Goal: Task Accomplishment & Management: Manage account settings

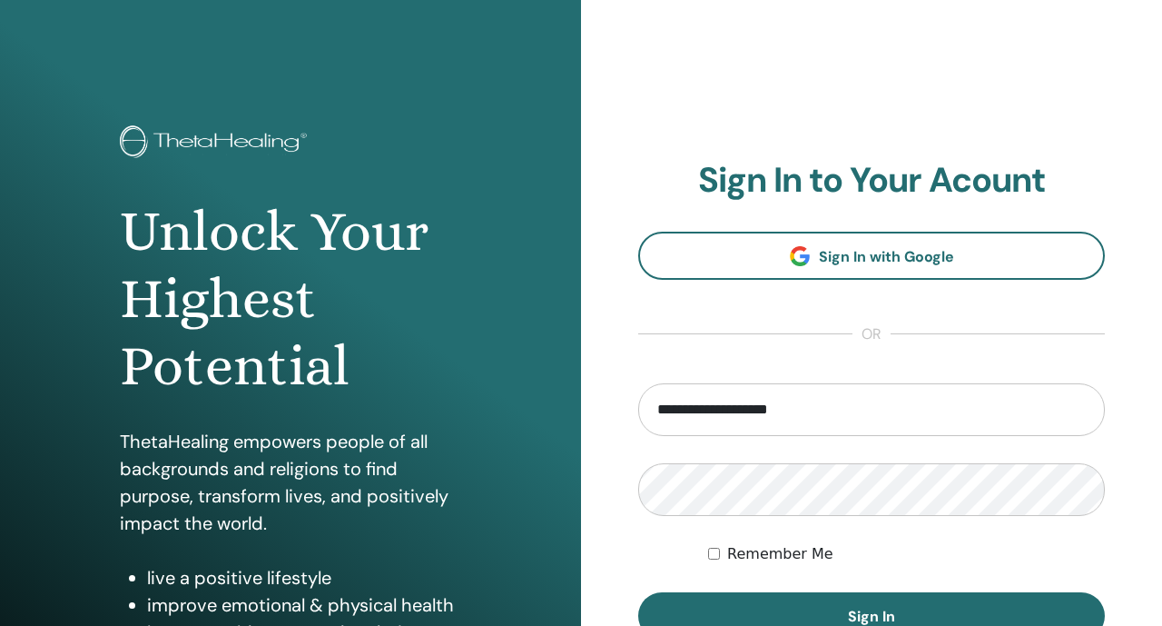
click at [709, 414] on input "**********" at bounding box center [871, 409] width 467 height 53
type input "**********"
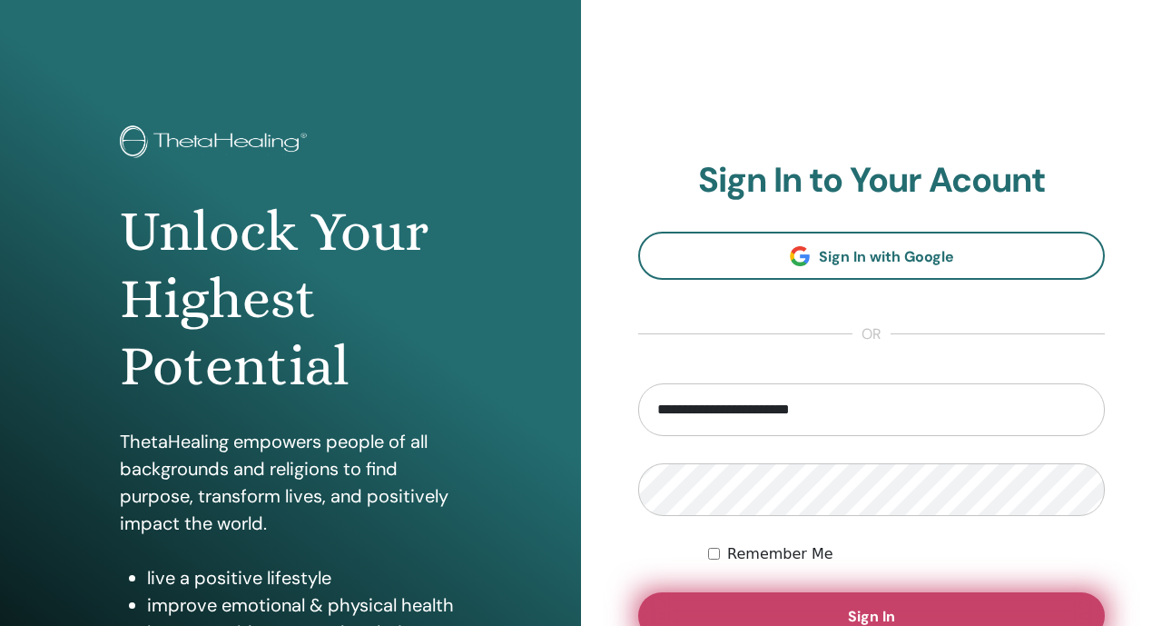
click at [737, 606] on button "Sign In" at bounding box center [871, 615] width 467 height 47
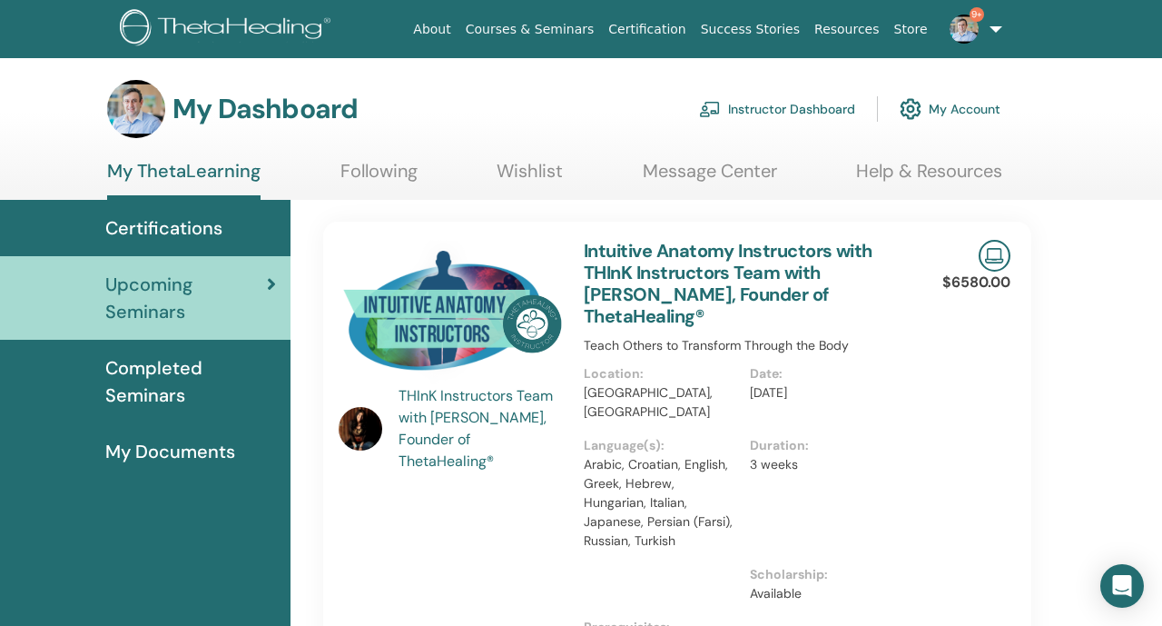
click at [738, 124] on link "Instructor Dashboard" at bounding box center [777, 109] width 156 height 40
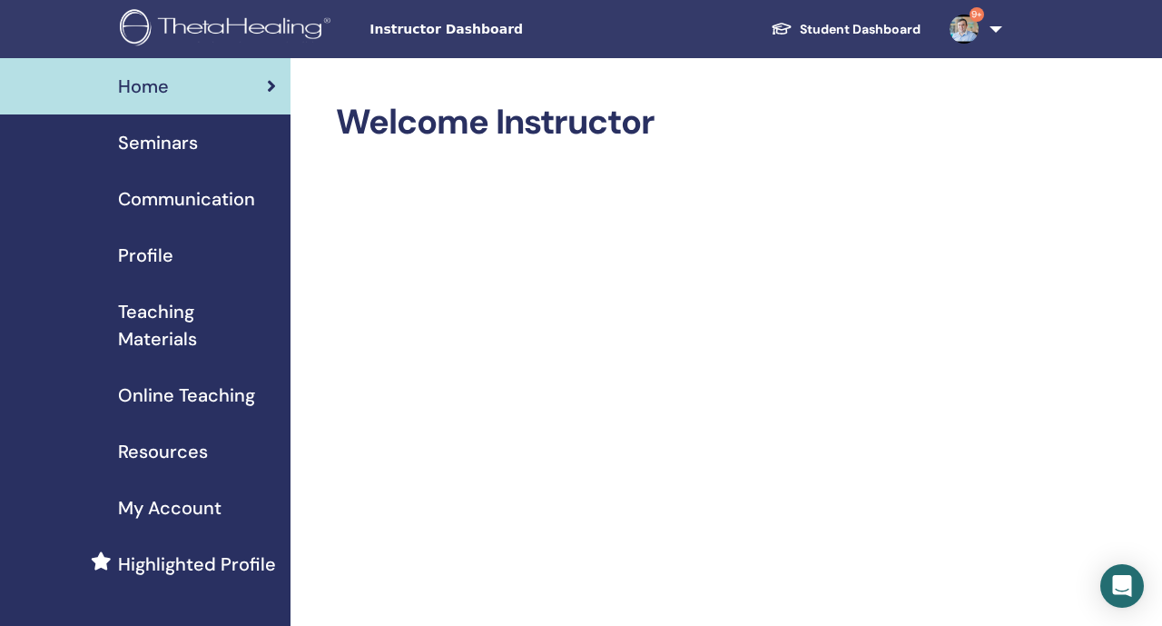
click at [225, 333] on span "Teaching Materials" at bounding box center [197, 325] width 158 height 54
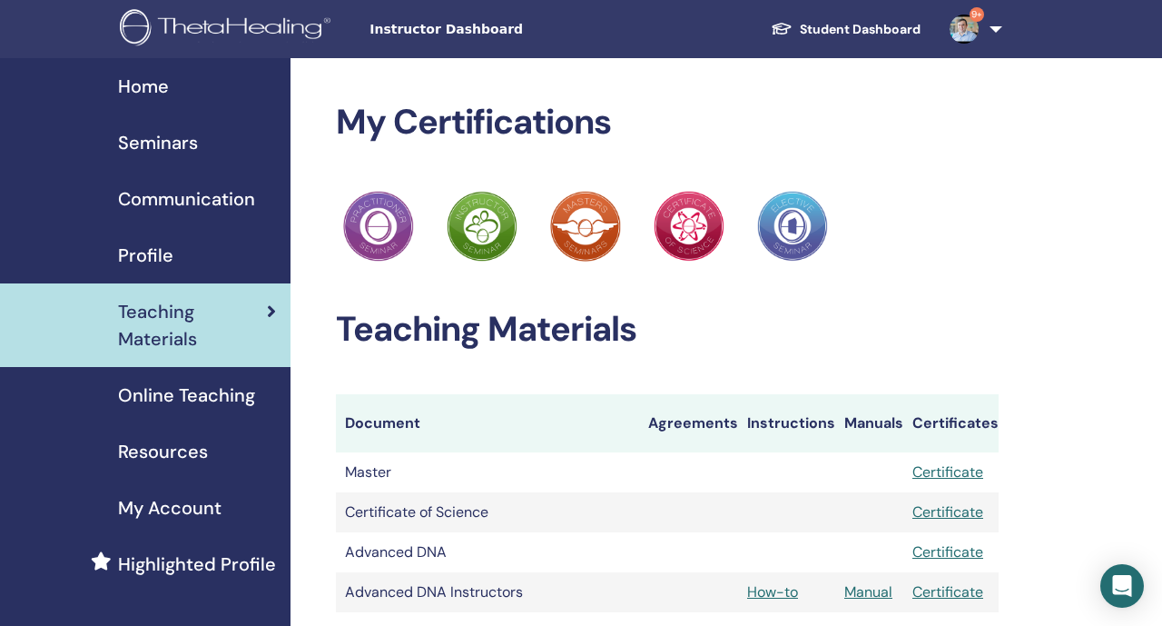
click at [247, 152] on div "Seminars" at bounding box center [146, 142] width 262 height 27
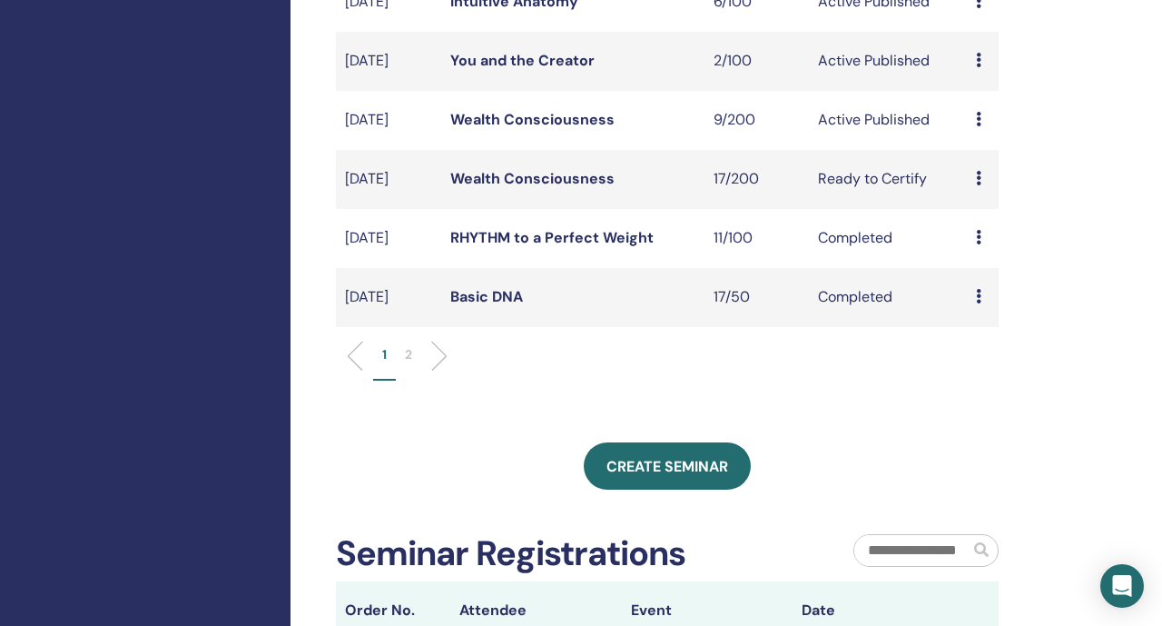
scroll to position [608, 0]
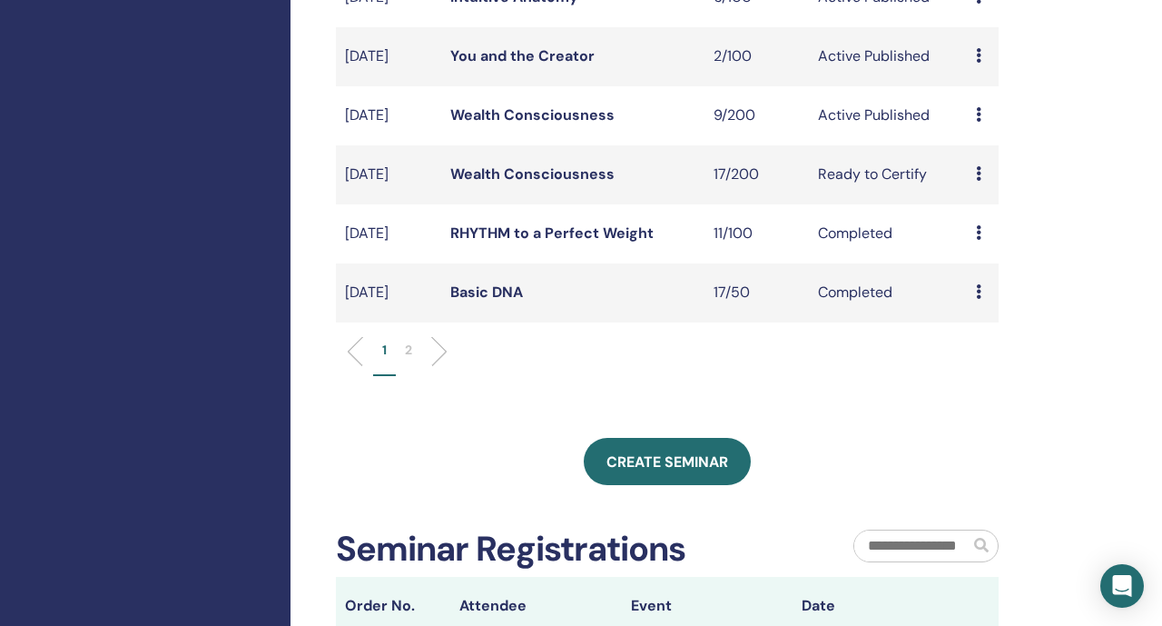
click at [498, 183] on link "Wealth Consciousness" at bounding box center [532, 173] width 164 height 19
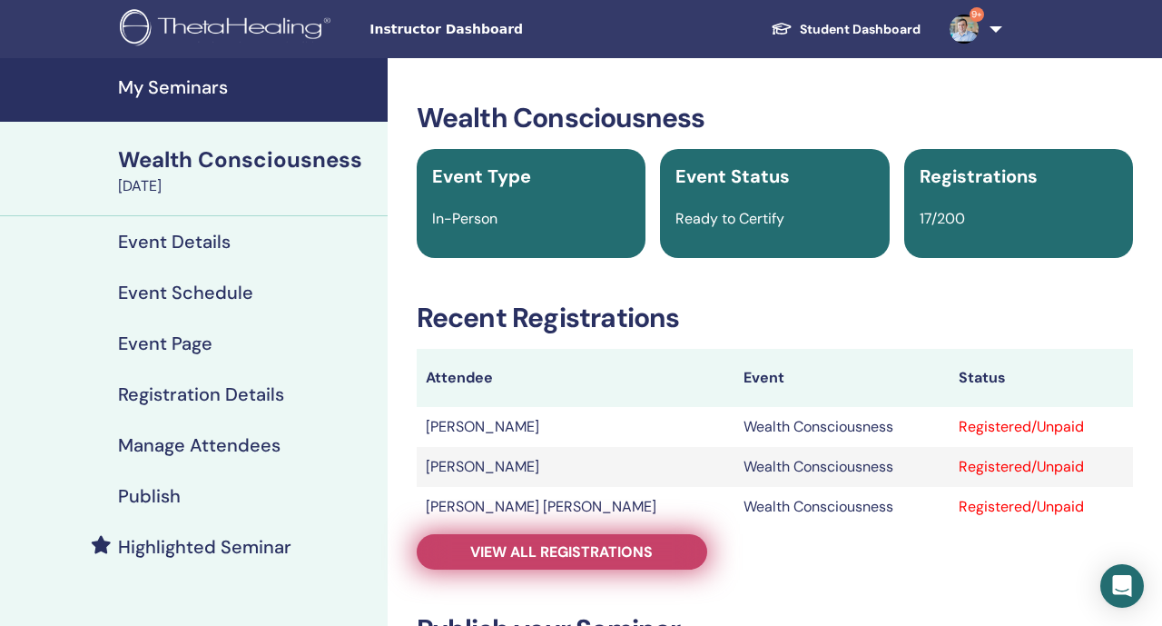
click at [516, 559] on span "View all registrations" at bounding box center [561, 551] width 183 height 19
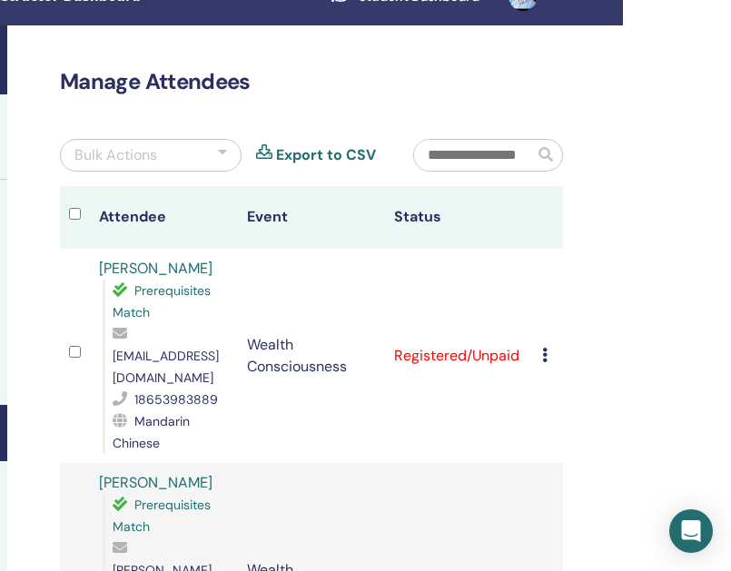
scroll to position [33, 354]
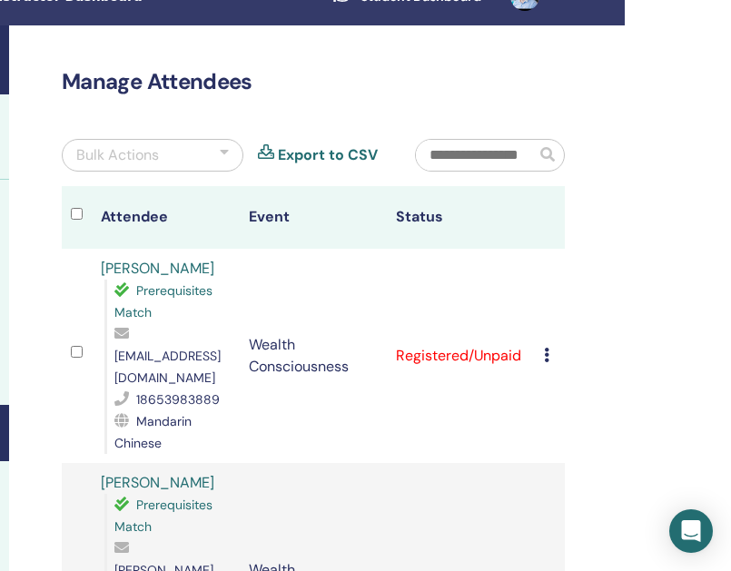
click at [547, 348] on icon at bounding box center [546, 355] width 5 height 15
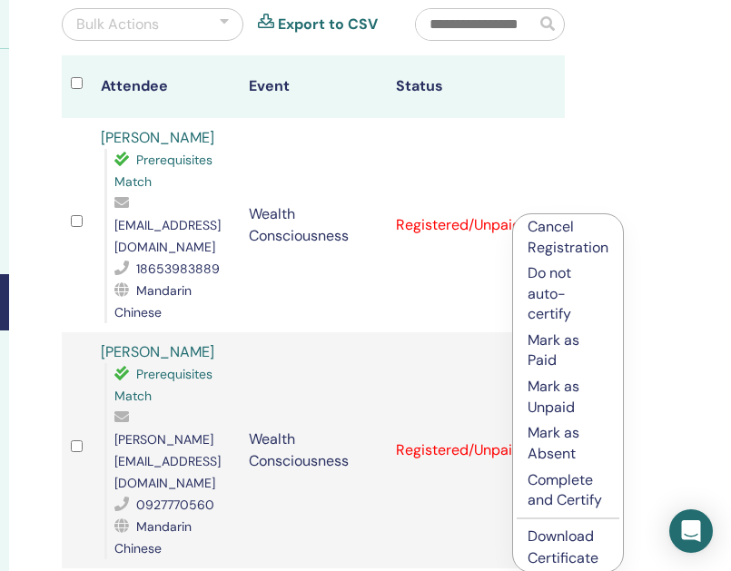
scroll to position [164, 354]
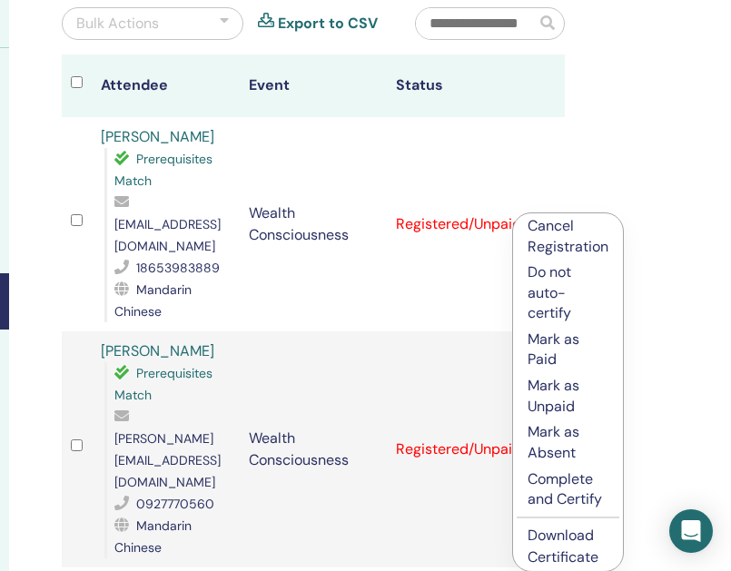
click at [597, 490] on p "Complete and Certify" at bounding box center [568, 490] width 81 height 41
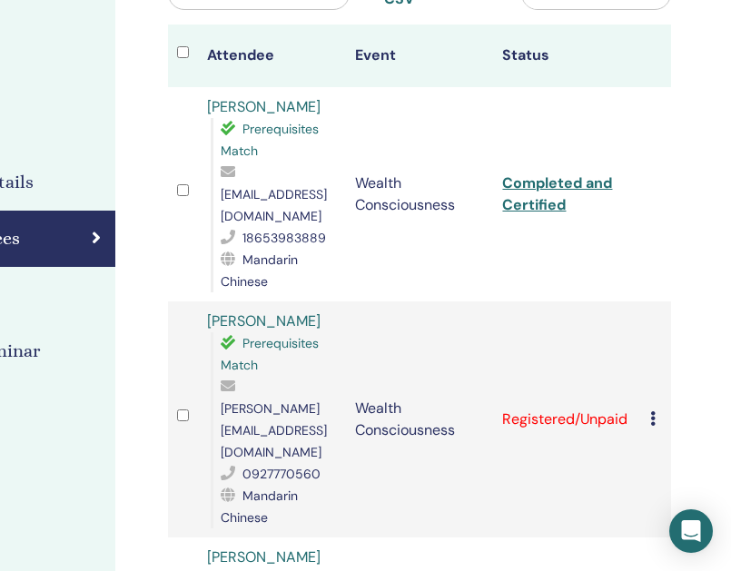
scroll to position [252, 248]
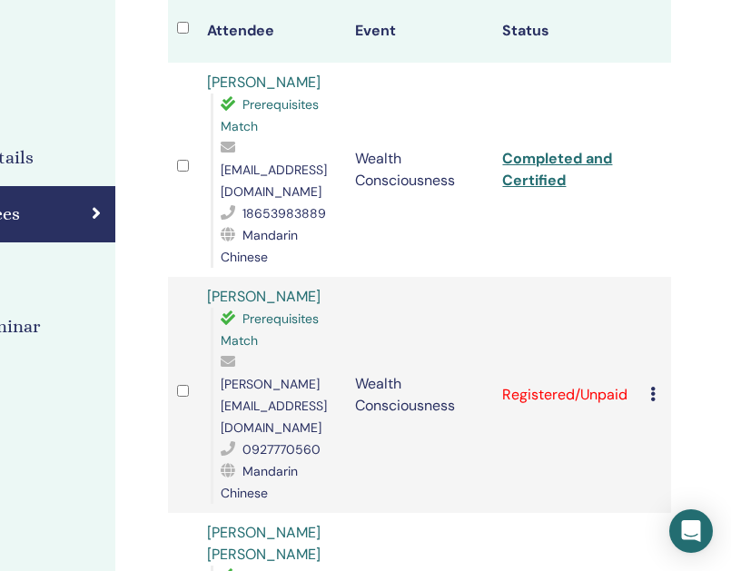
click at [655, 387] on icon at bounding box center [652, 394] width 5 height 15
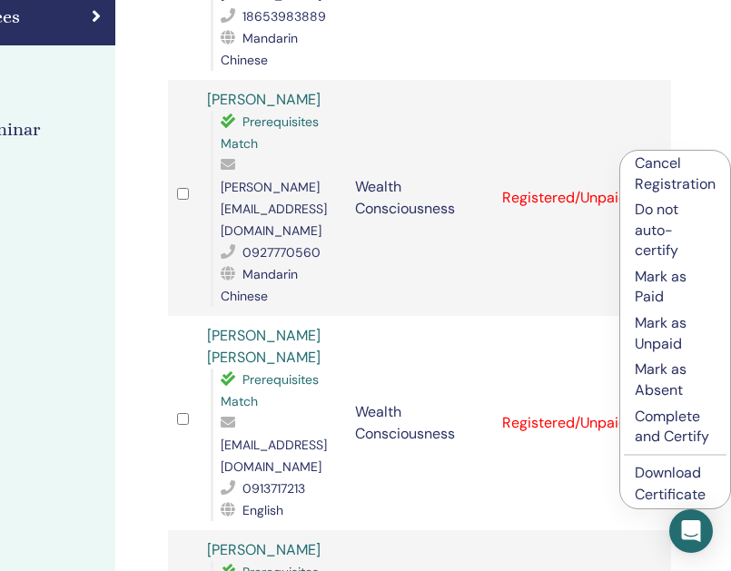
scroll to position [472, 248]
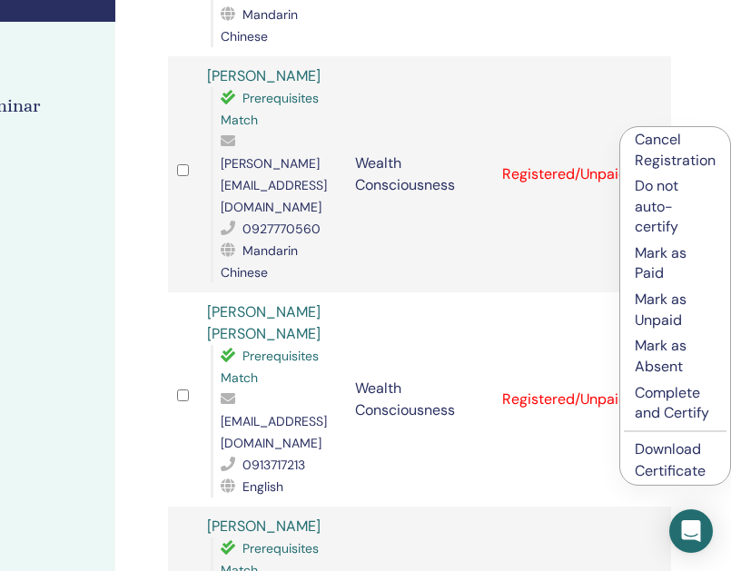
click at [654, 400] on p "Complete and Certify" at bounding box center [675, 403] width 81 height 41
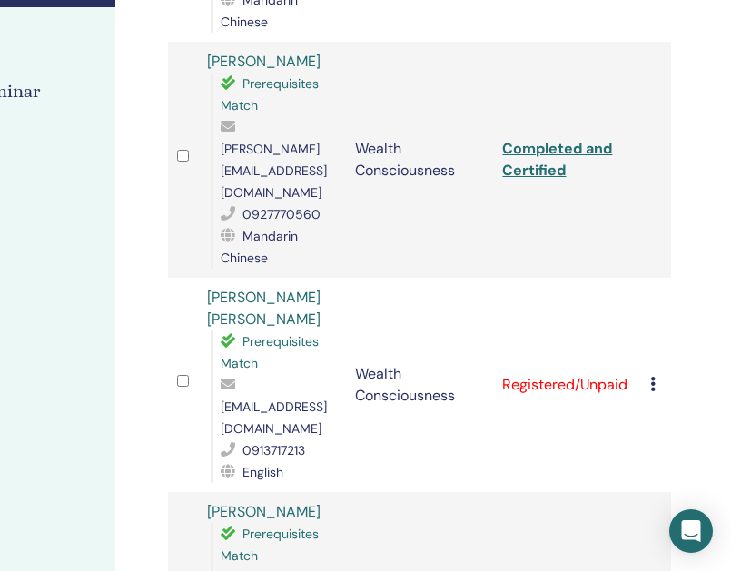
scroll to position [485, 248]
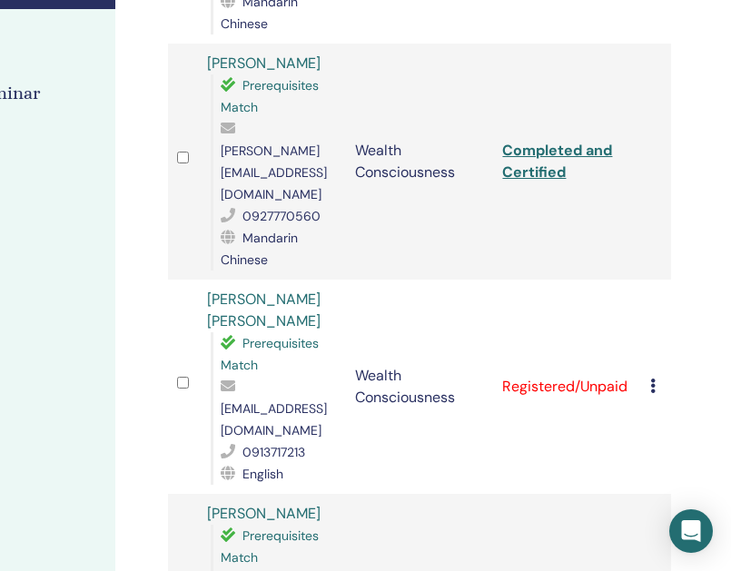
click at [651, 379] on icon at bounding box center [652, 386] width 5 height 15
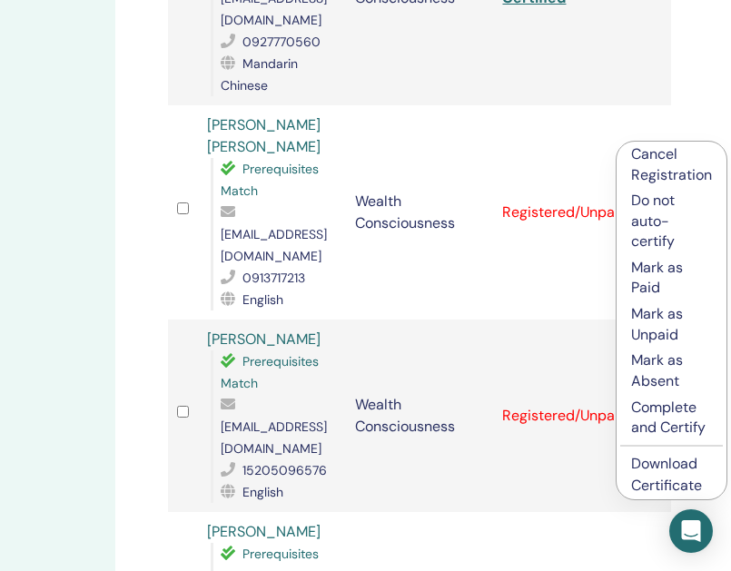
scroll to position [657, 248]
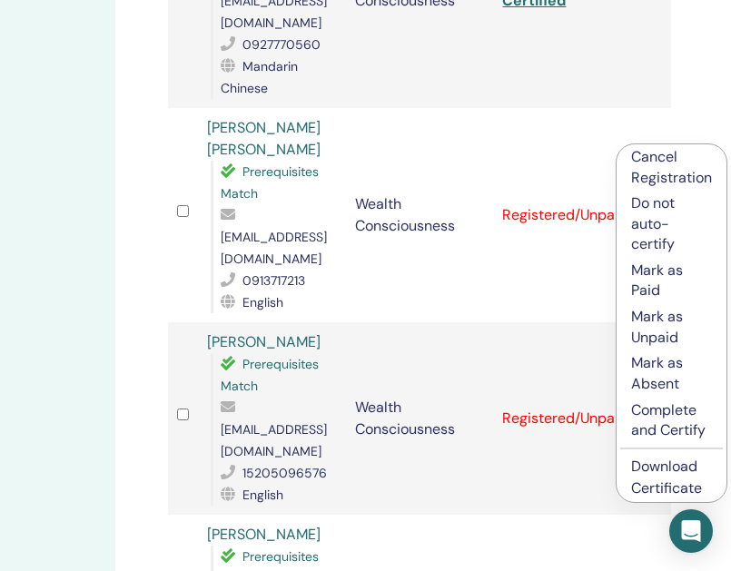
click at [649, 418] on p "Complete and Certify" at bounding box center [671, 420] width 81 height 41
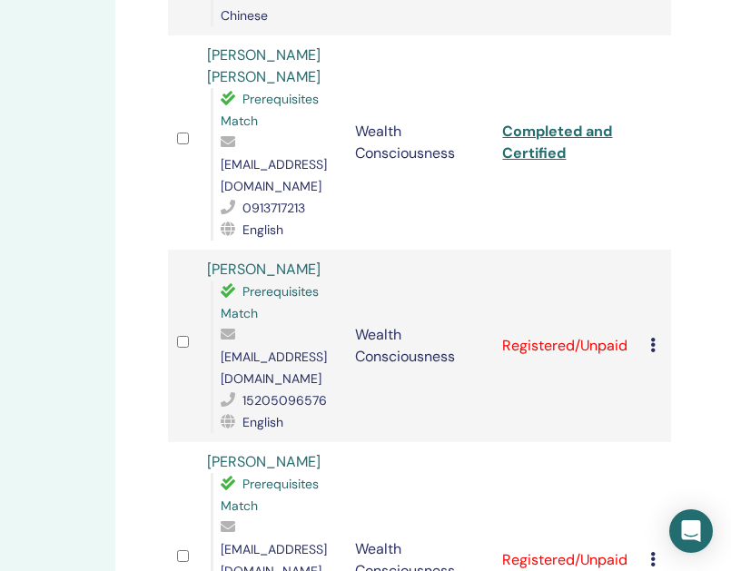
scroll to position [734, 248]
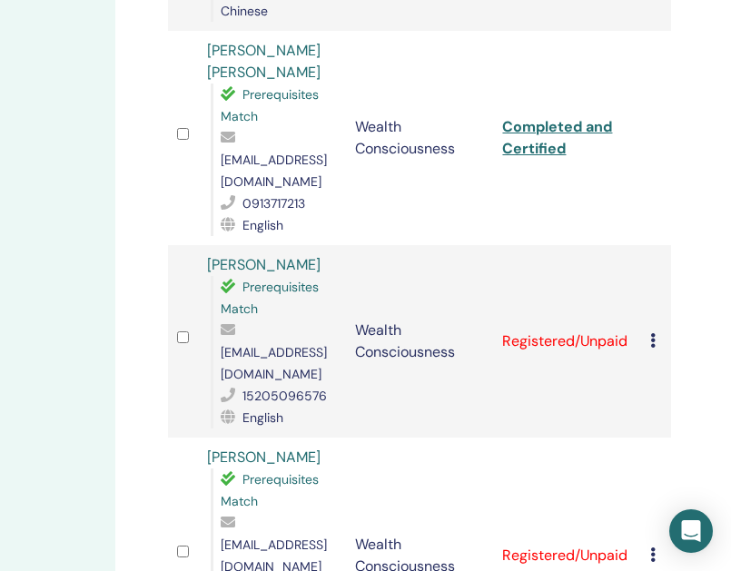
click at [656, 333] on icon at bounding box center [652, 340] width 5 height 15
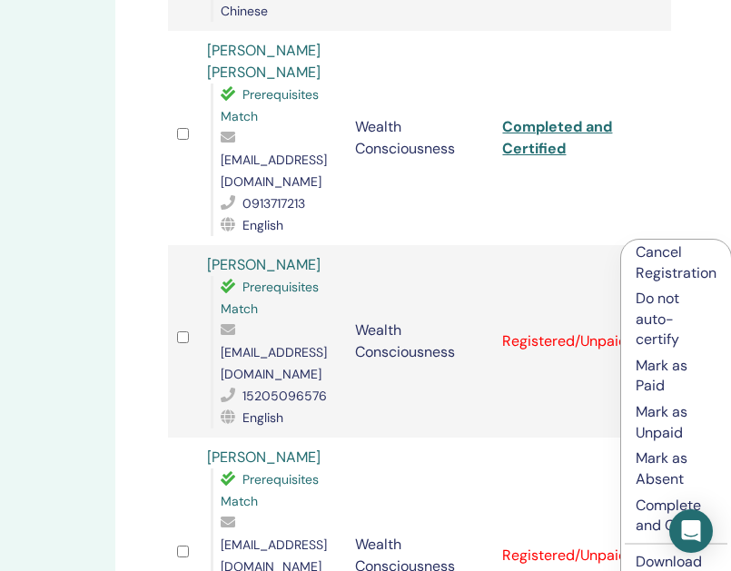
scroll to position [860, 247]
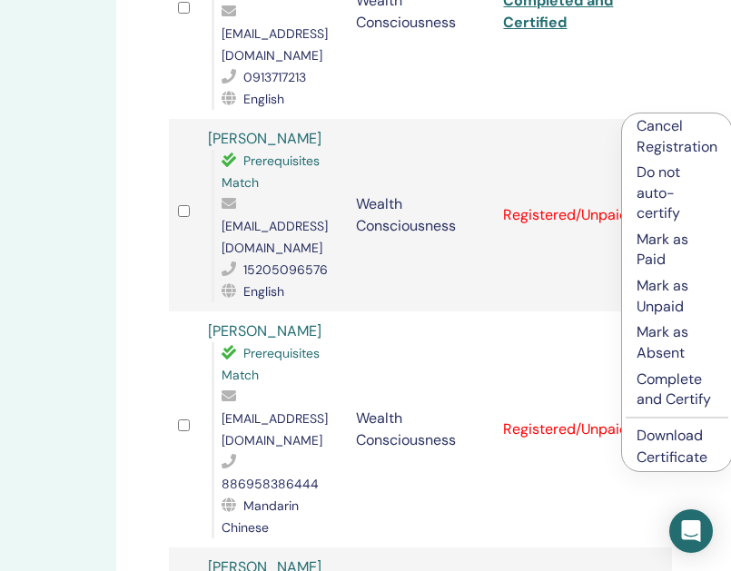
click at [675, 384] on p "Complete and Certify" at bounding box center [677, 390] width 81 height 41
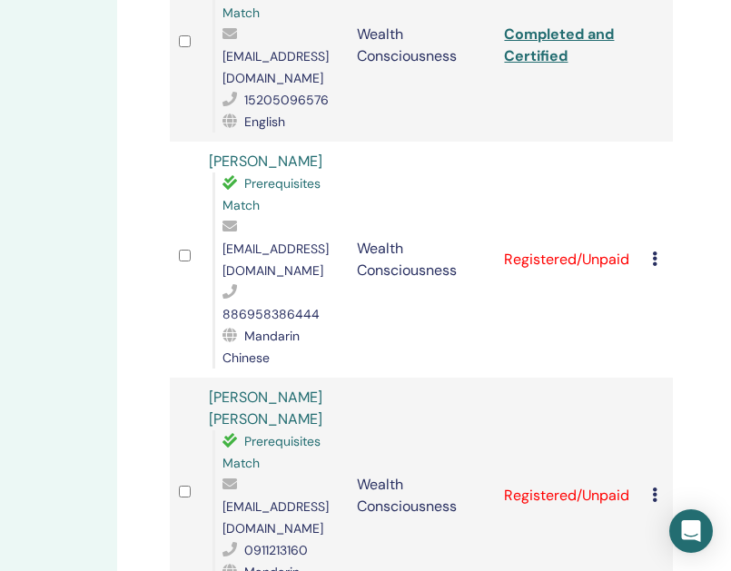
scroll to position [1029, 249]
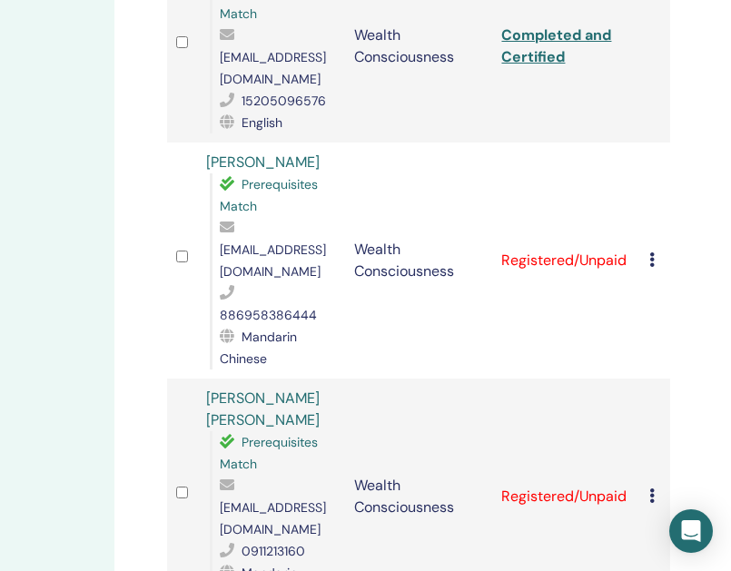
click at [651, 252] on icon at bounding box center [651, 259] width 5 height 15
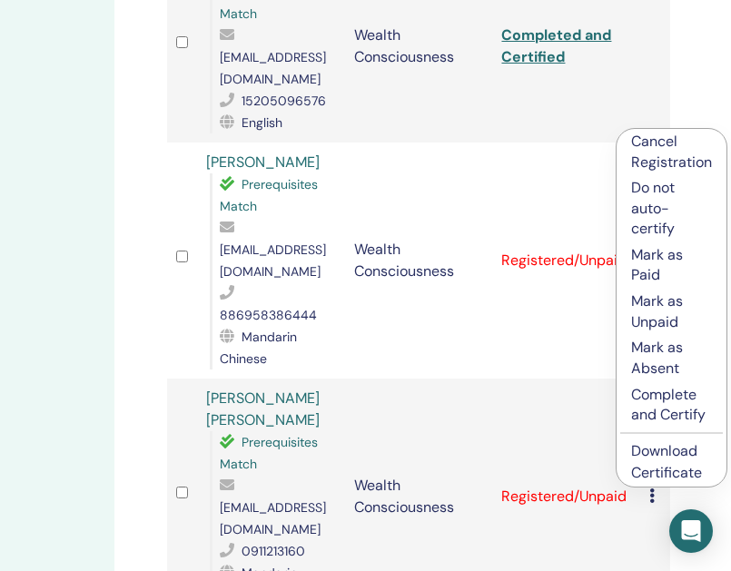
click at [470, 379] on td "Wealth Consciousness" at bounding box center [419, 497] width 148 height 236
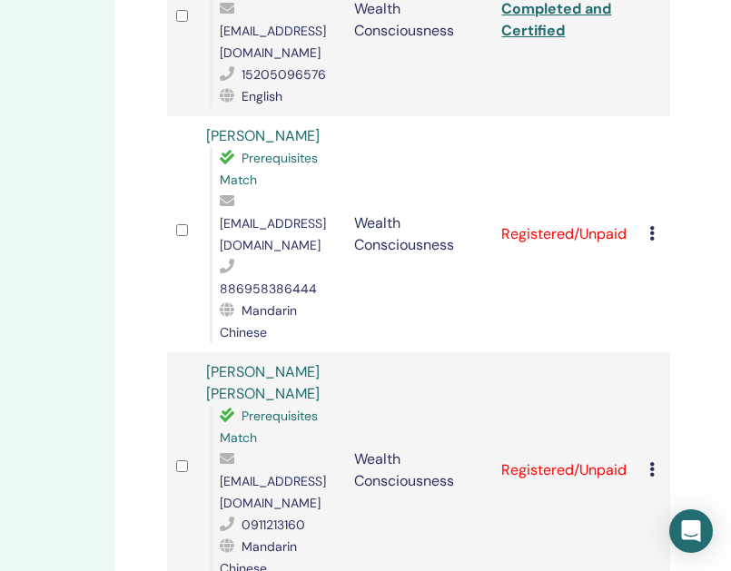
scroll to position [1053, 249]
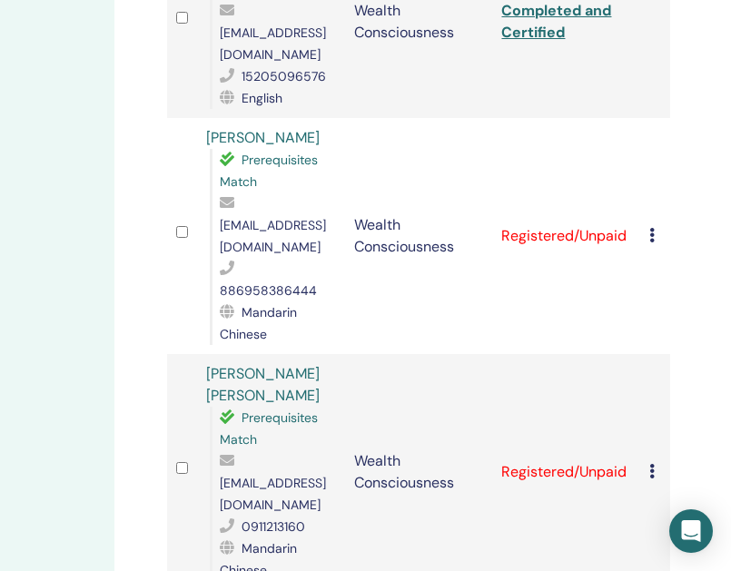
click at [651, 228] on icon at bounding box center [651, 235] width 5 height 15
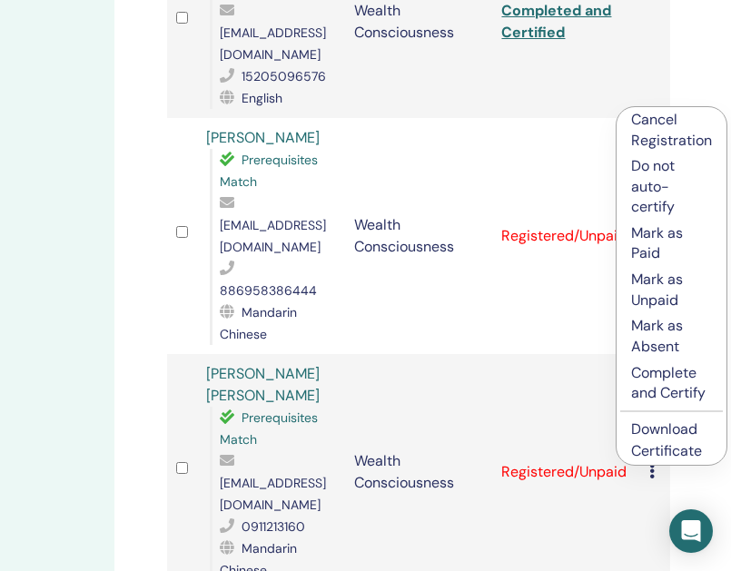
click at [672, 379] on p "Complete and Certify" at bounding box center [671, 383] width 81 height 41
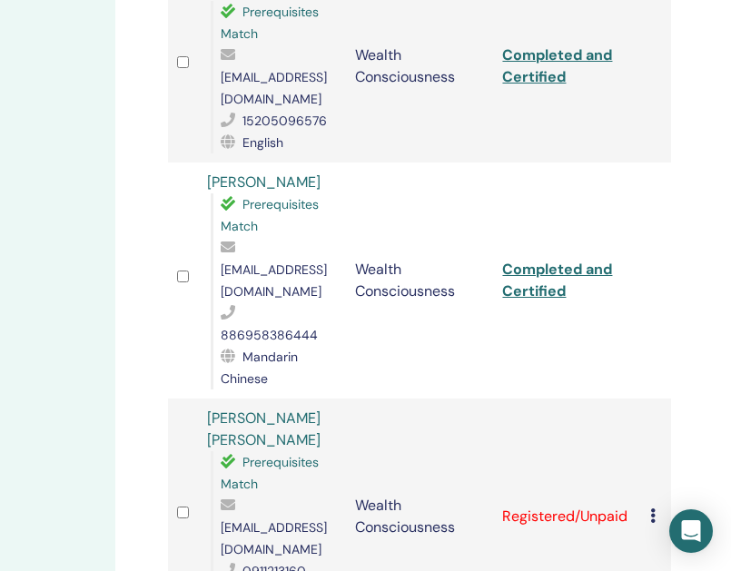
scroll to position [1007, 248]
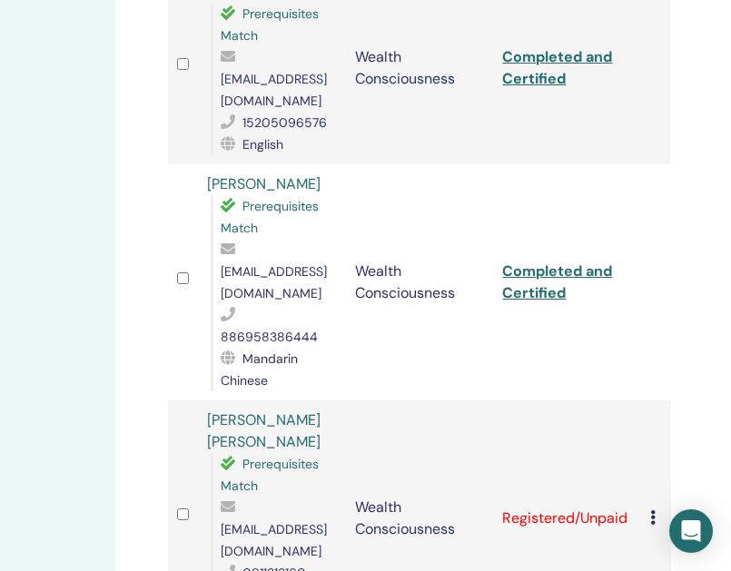
click at [656, 510] on icon at bounding box center [652, 517] width 5 height 15
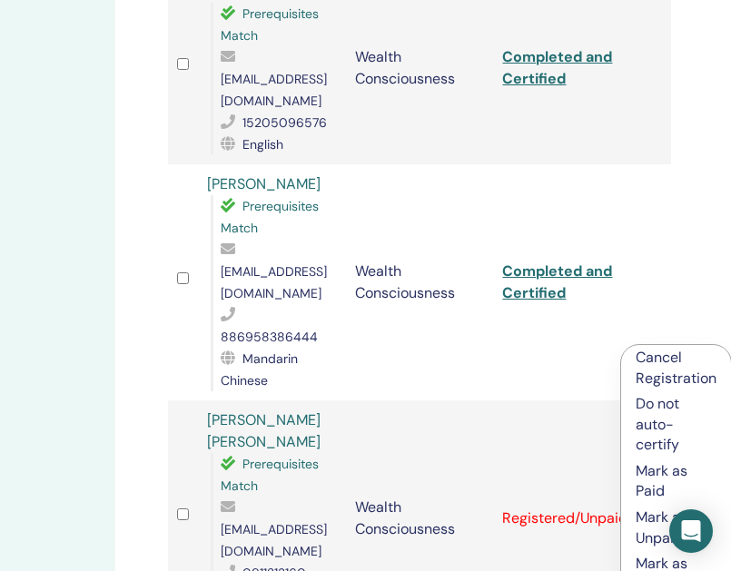
scroll to position [1146, 248]
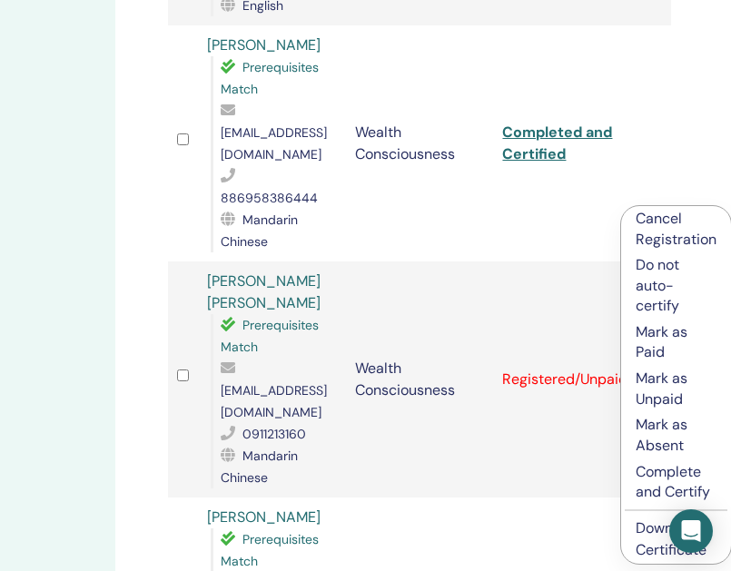
click at [655, 471] on p "Complete and Certify" at bounding box center [676, 482] width 81 height 41
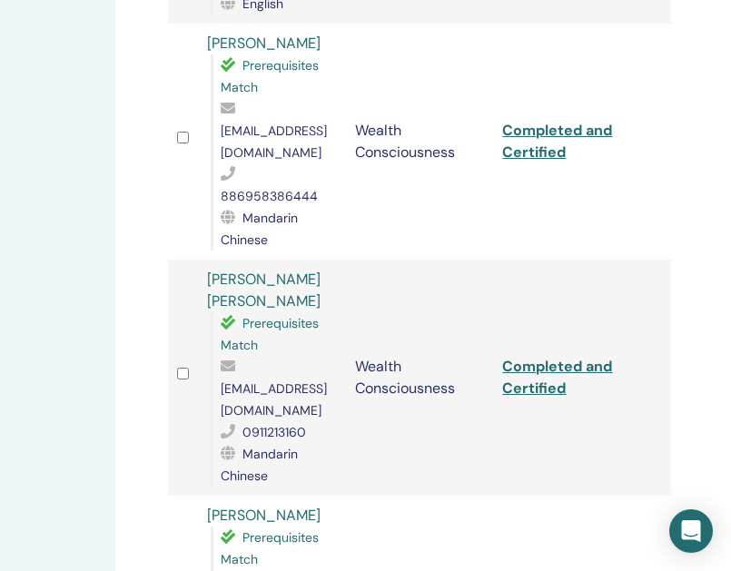
scroll to position [1309, 248]
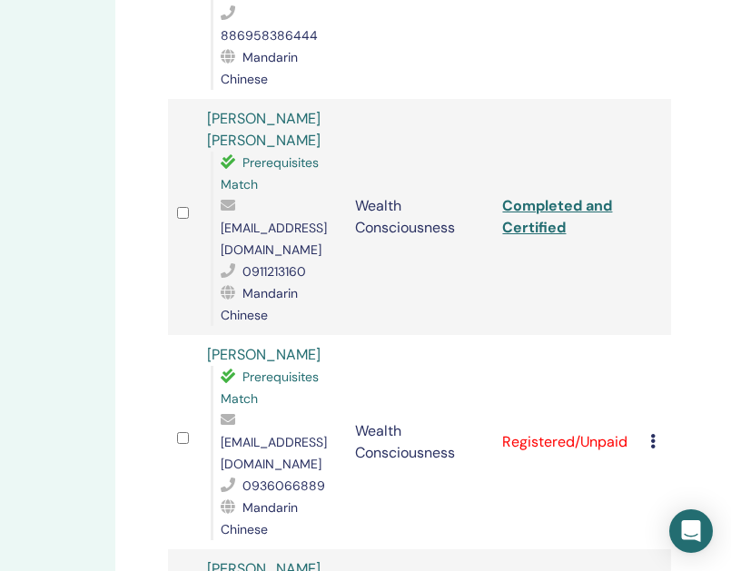
click at [654, 434] on icon at bounding box center [652, 441] width 5 height 15
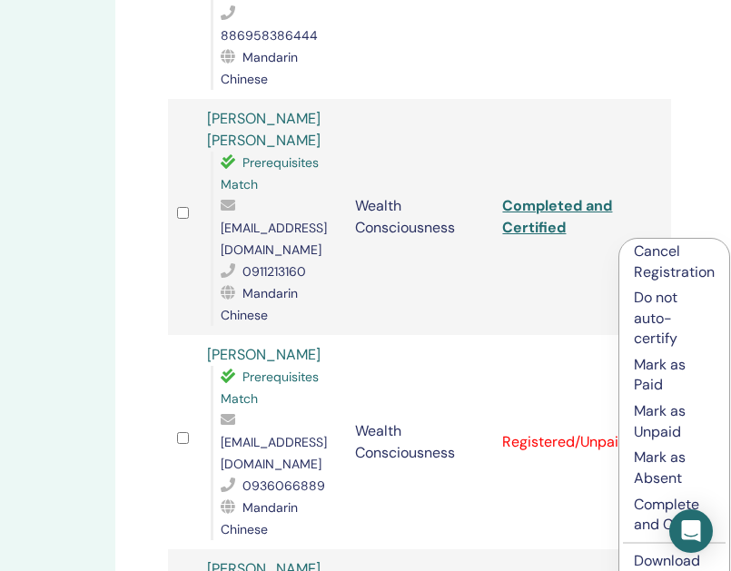
click at [653, 501] on p "Complete and Certify" at bounding box center [674, 515] width 81 height 41
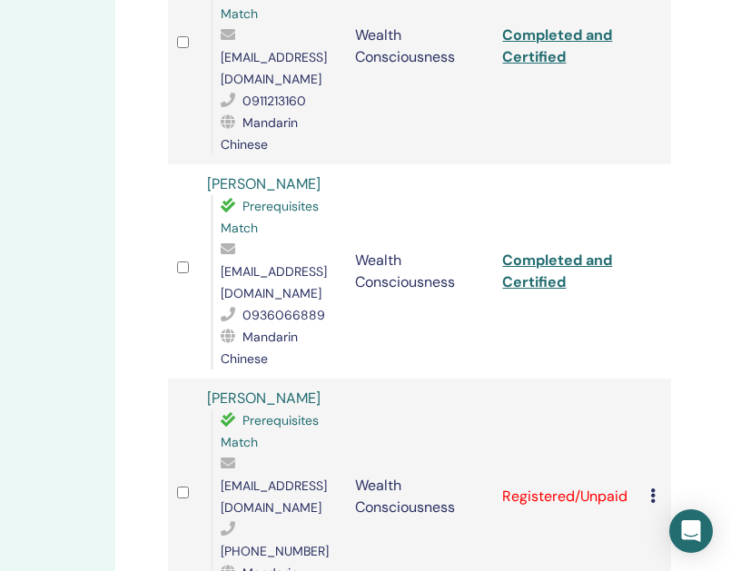
scroll to position [1503, 248]
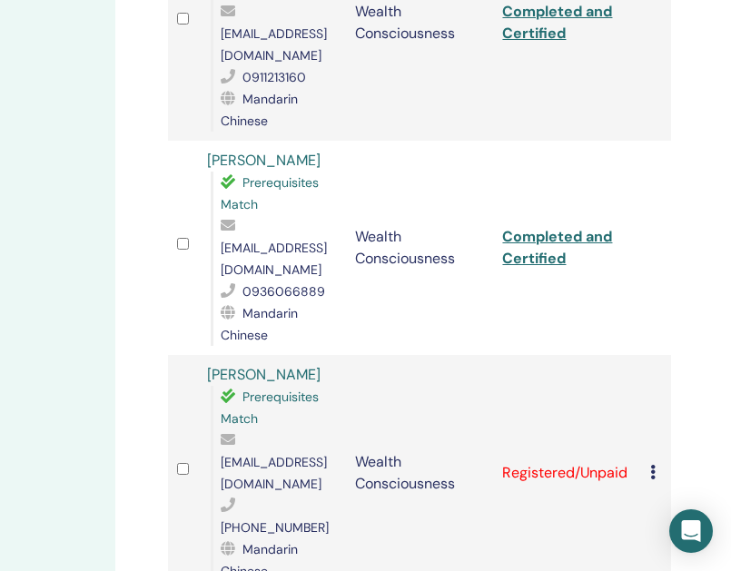
click at [656, 465] on icon at bounding box center [652, 472] width 5 height 15
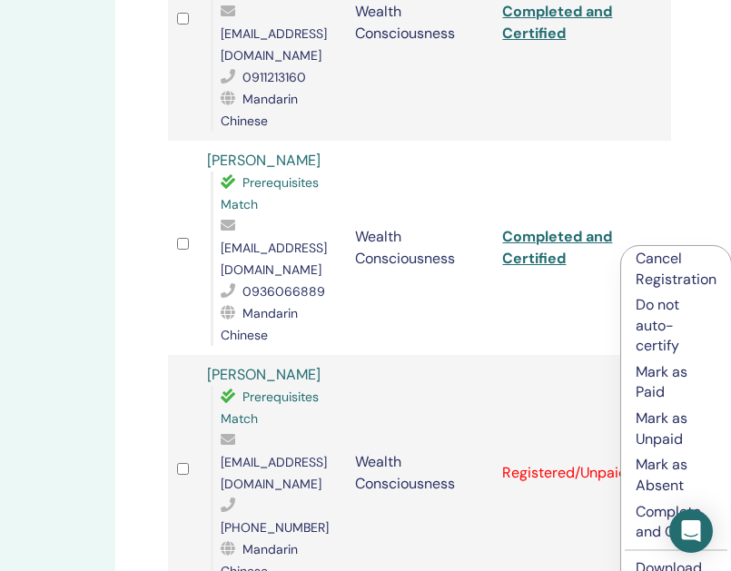
click at [643, 514] on p "Complete and Certify" at bounding box center [676, 522] width 81 height 41
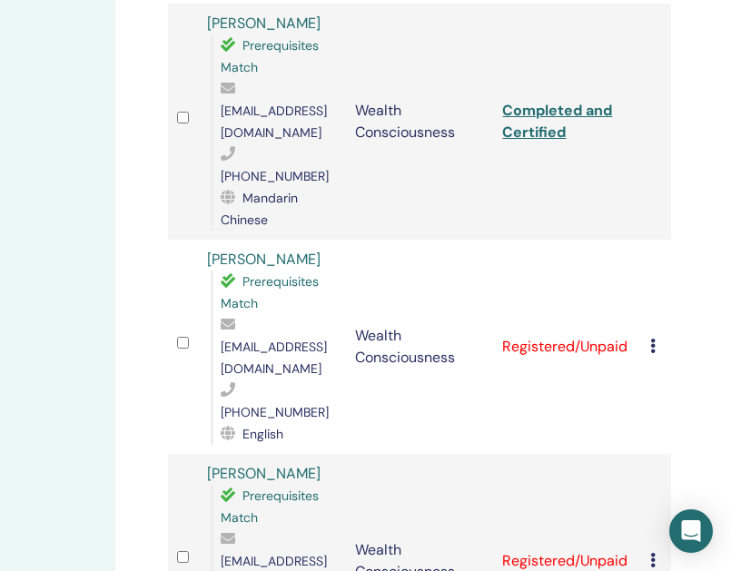
scroll to position [1857, 248]
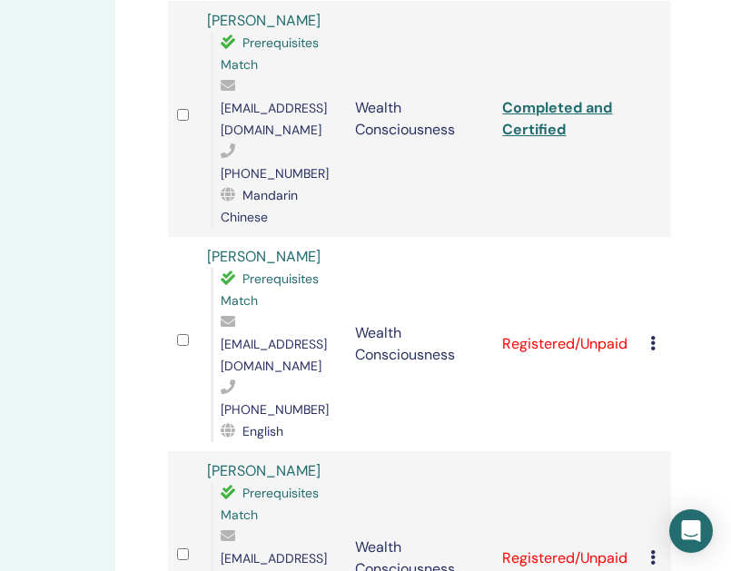
click at [349, 451] on td "Wealth Consciousness" at bounding box center [420, 558] width 148 height 214
click at [653, 336] on icon at bounding box center [652, 343] width 5 height 15
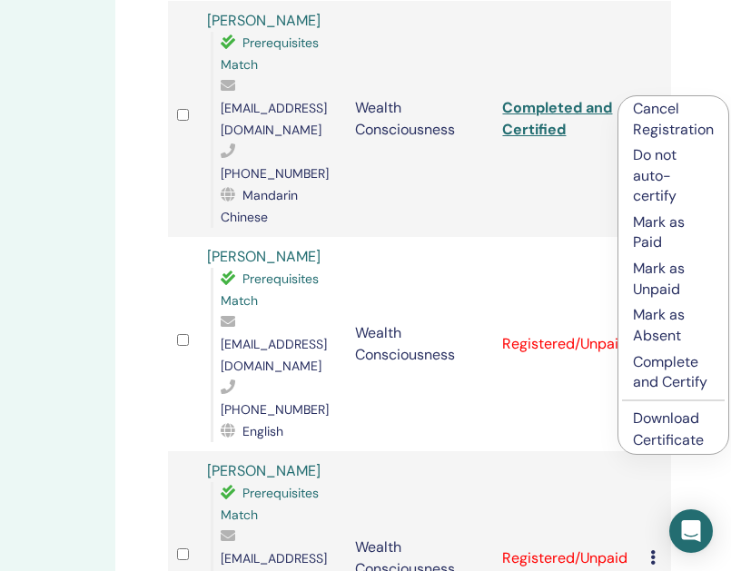
click at [671, 381] on p "Complete and Certify" at bounding box center [673, 372] width 81 height 41
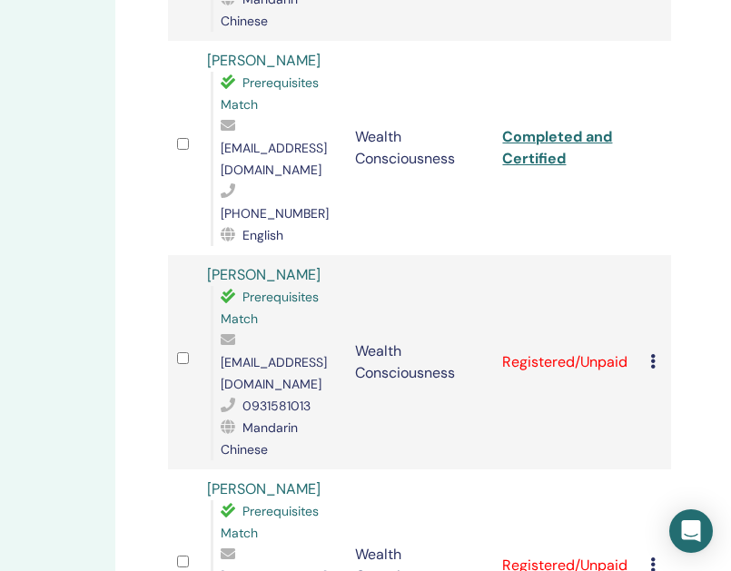
scroll to position [2036, 248]
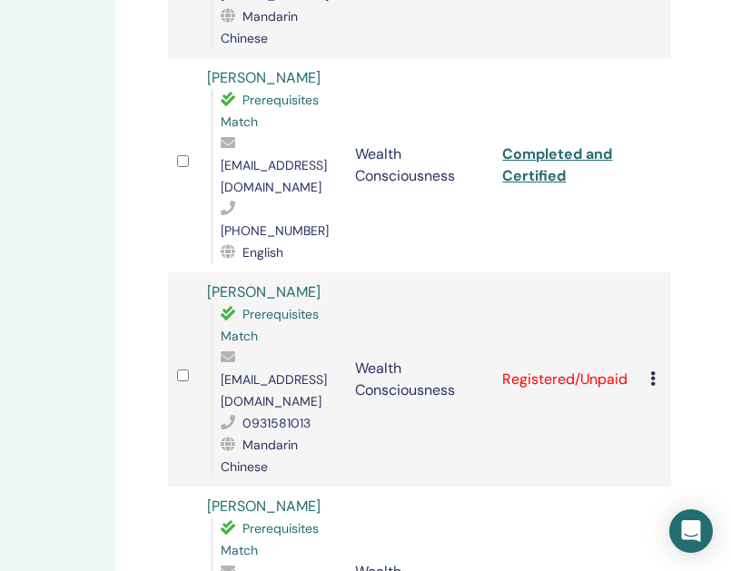
click at [654, 371] on icon at bounding box center [652, 378] width 5 height 15
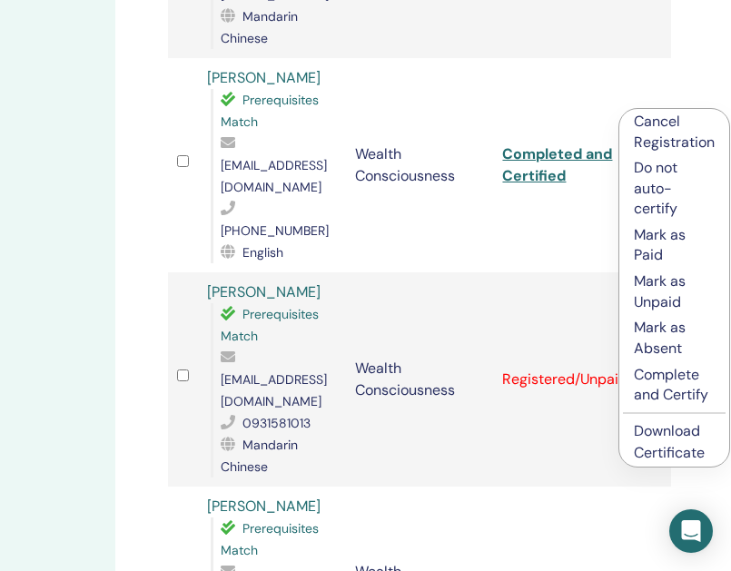
click at [659, 382] on p "Complete and Certify" at bounding box center [674, 385] width 81 height 41
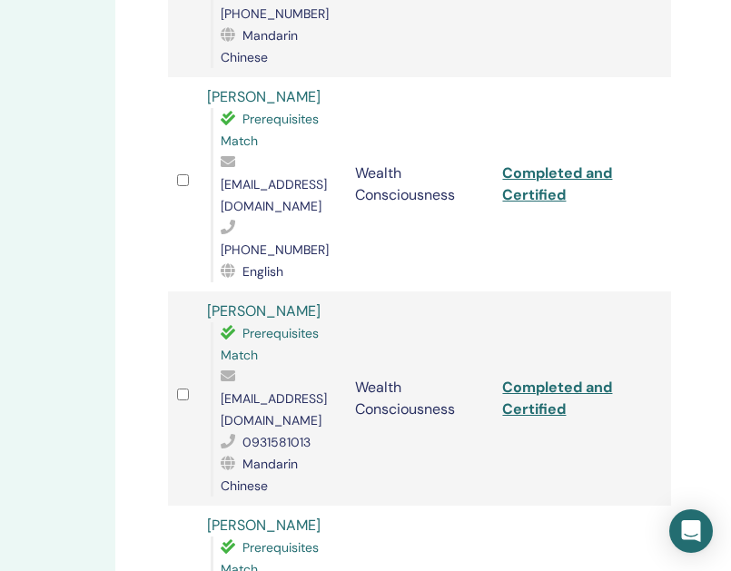
scroll to position [2052, 248]
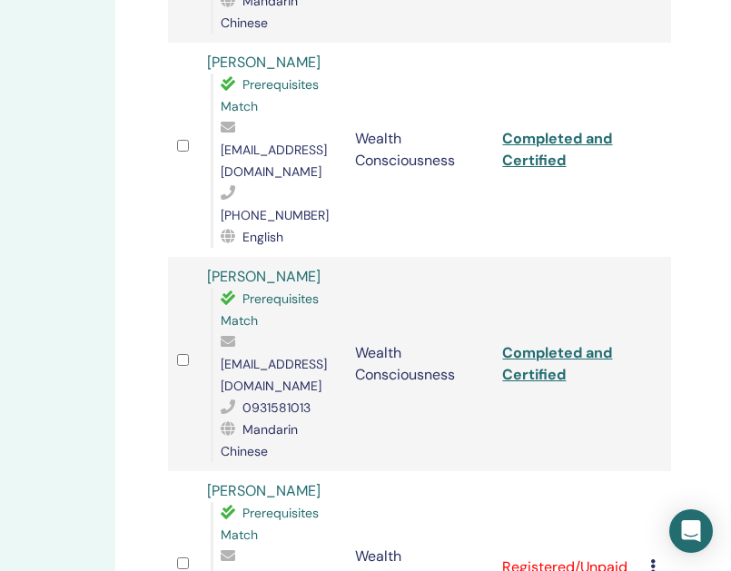
click at [658, 557] on div "Cancel Registration Do not auto-certify Mark as Paid Mark as Unpaid Mark as Abs…" at bounding box center [656, 568] width 12 height 22
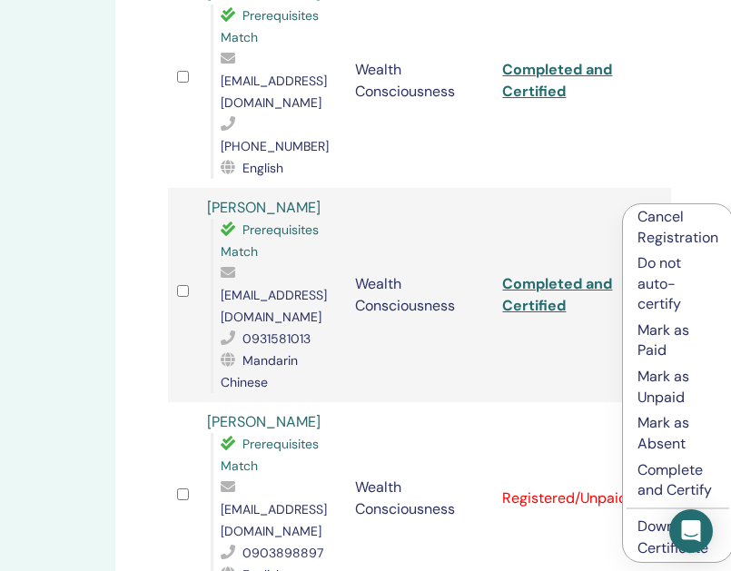
scroll to position [2199, 248]
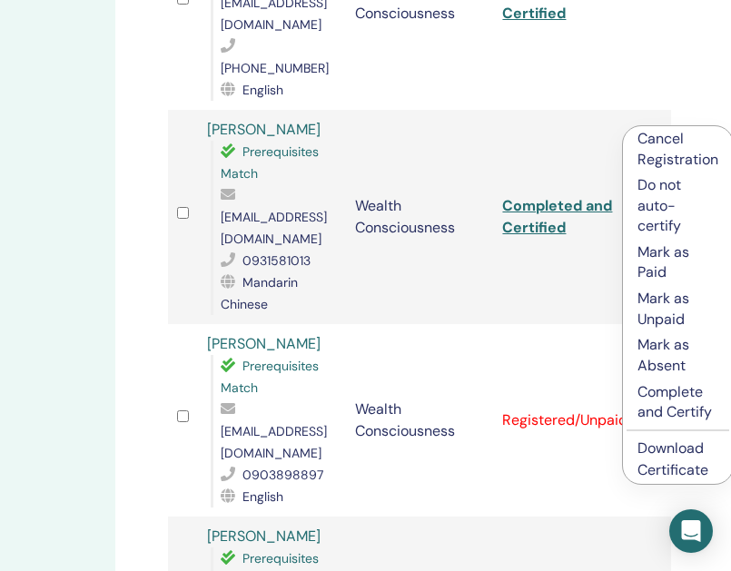
click at [667, 398] on p "Complete and Certify" at bounding box center [678, 402] width 81 height 41
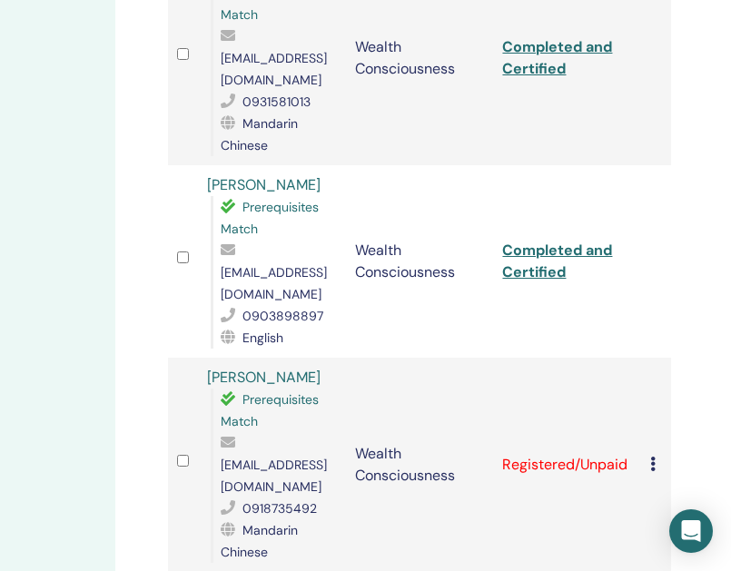
scroll to position [2361, 248]
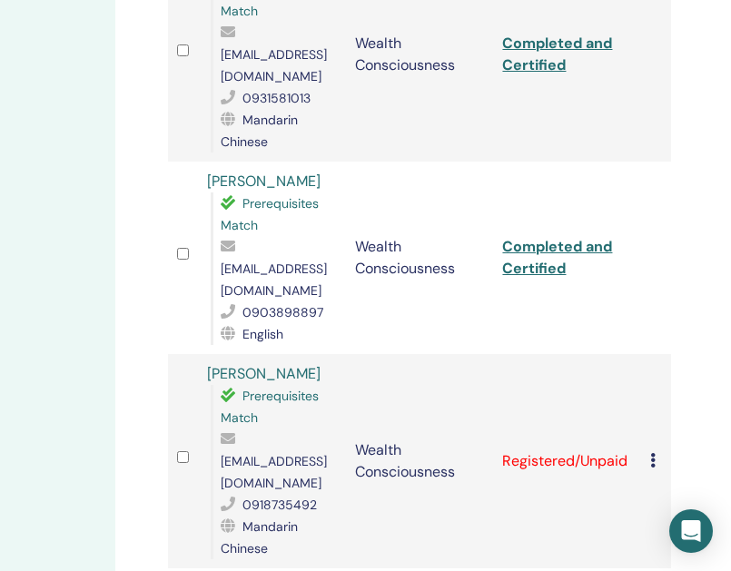
click at [655, 453] on icon at bounding box center [652, 460] width 5 height 15
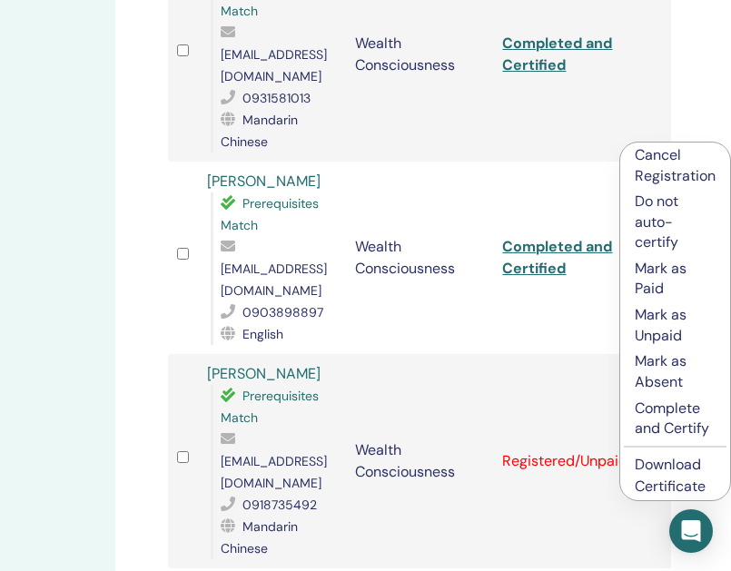
click at [652, 428] on p "Complete and Certify" at bounding box center [675, 419] width 81 height 41
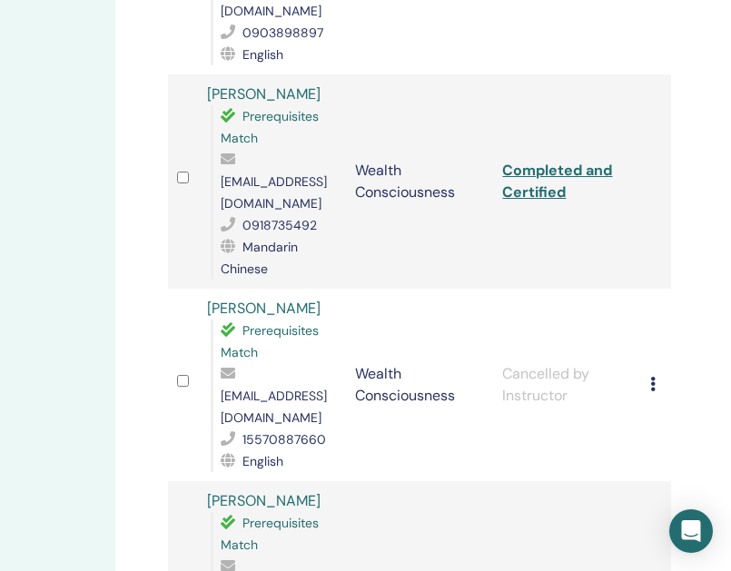
scroll to position [2643, 248]
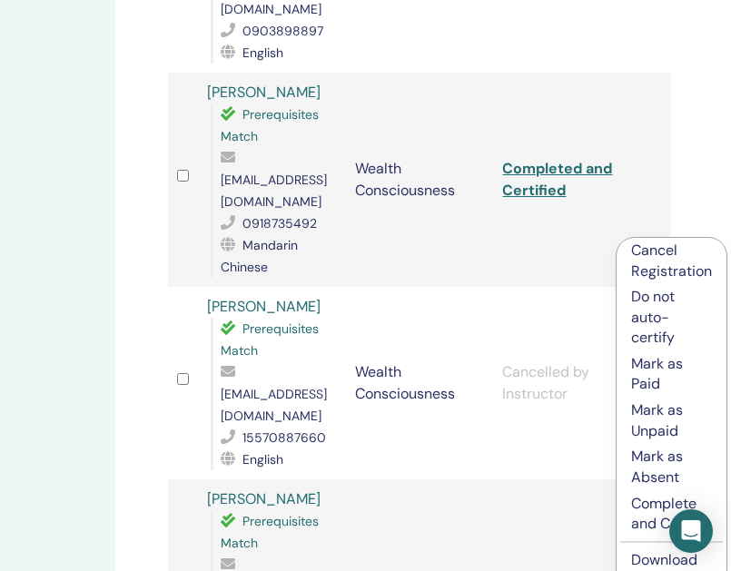
click at [644, 508] on p "Complete and Certify" at bounding box center [671, 514] width 81 height 41
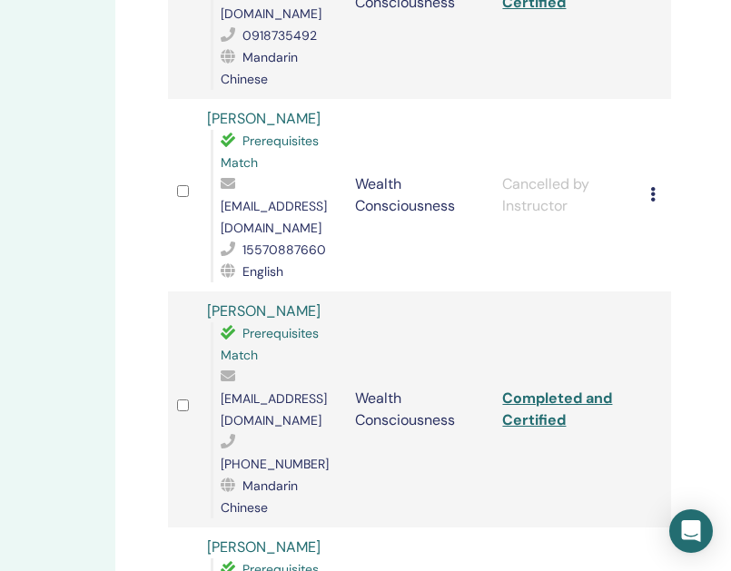
scroll to position [2835, 248]
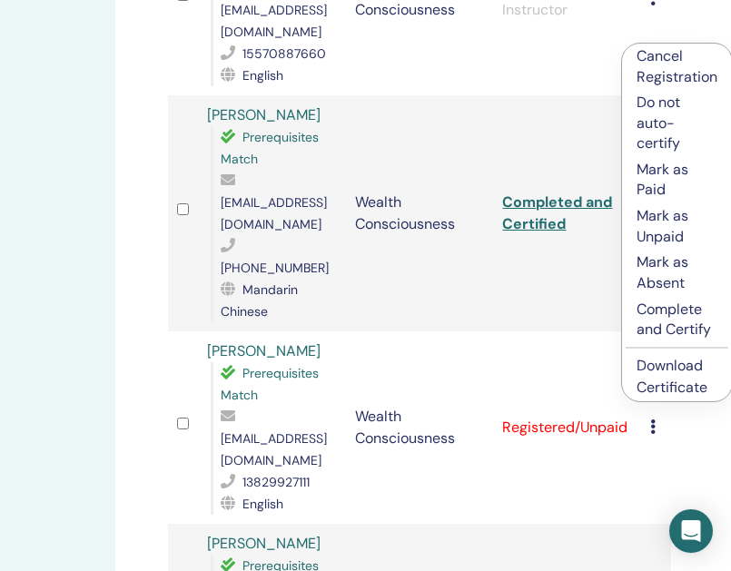
scroll to position [3026, 248]
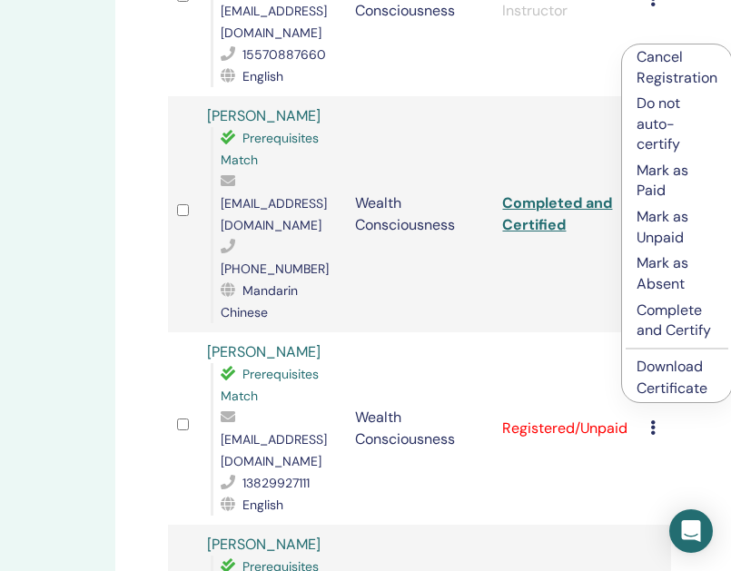
click at [682, 326] on p "Complete and Certify" at bounding box center [677, 321] width 81 height 41
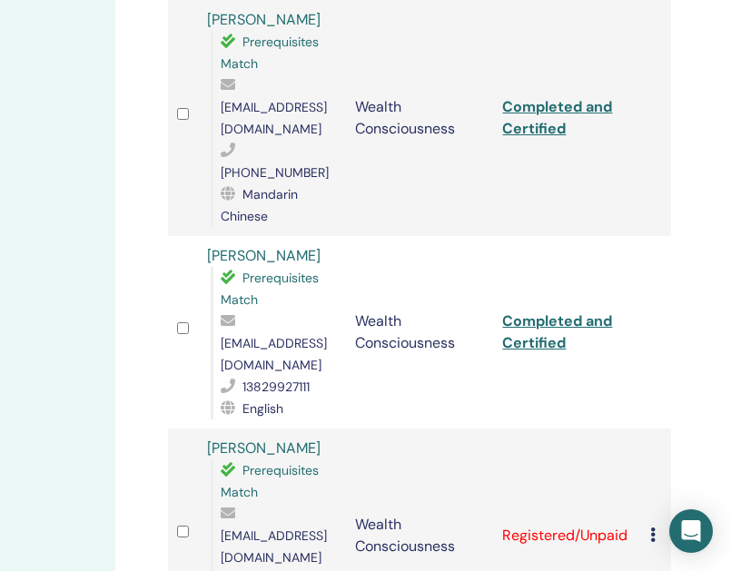
scroll to position [3121, 248]
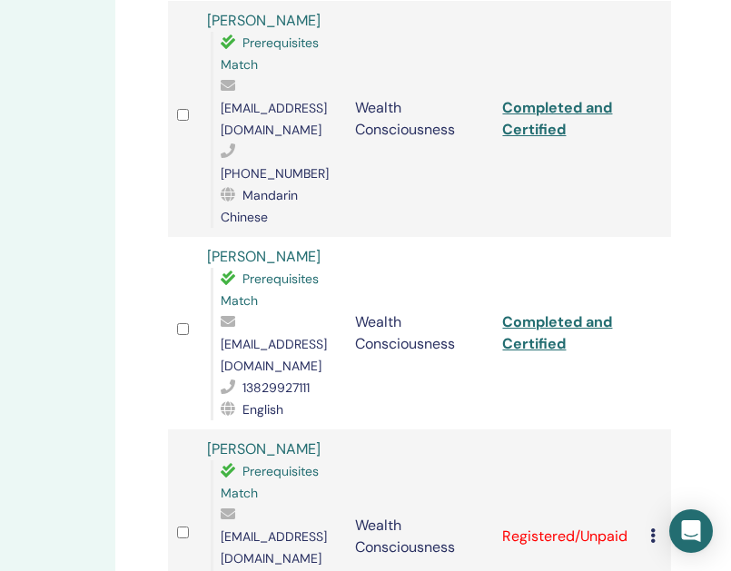
click at [651, 529] on icon at bounding box center [652, 536] width 5 height 15
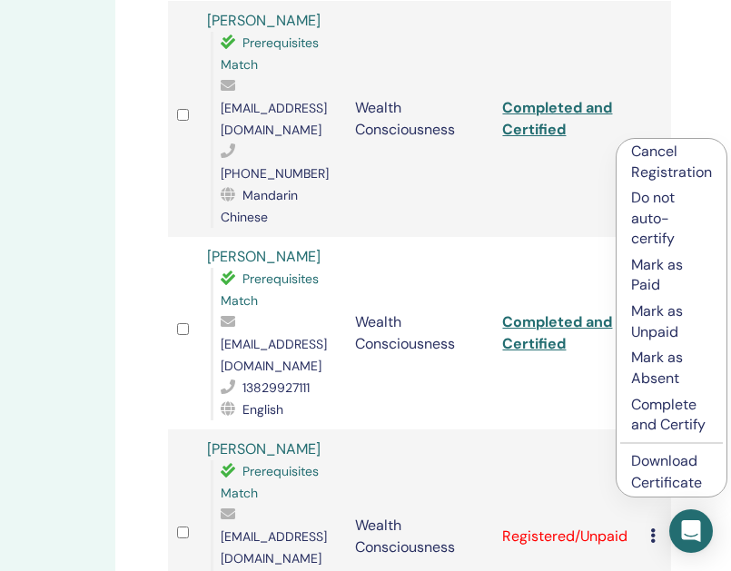
click at [649, 424] on p "Complete and Certify" at bounding box center [671, 415] width 81 height 41
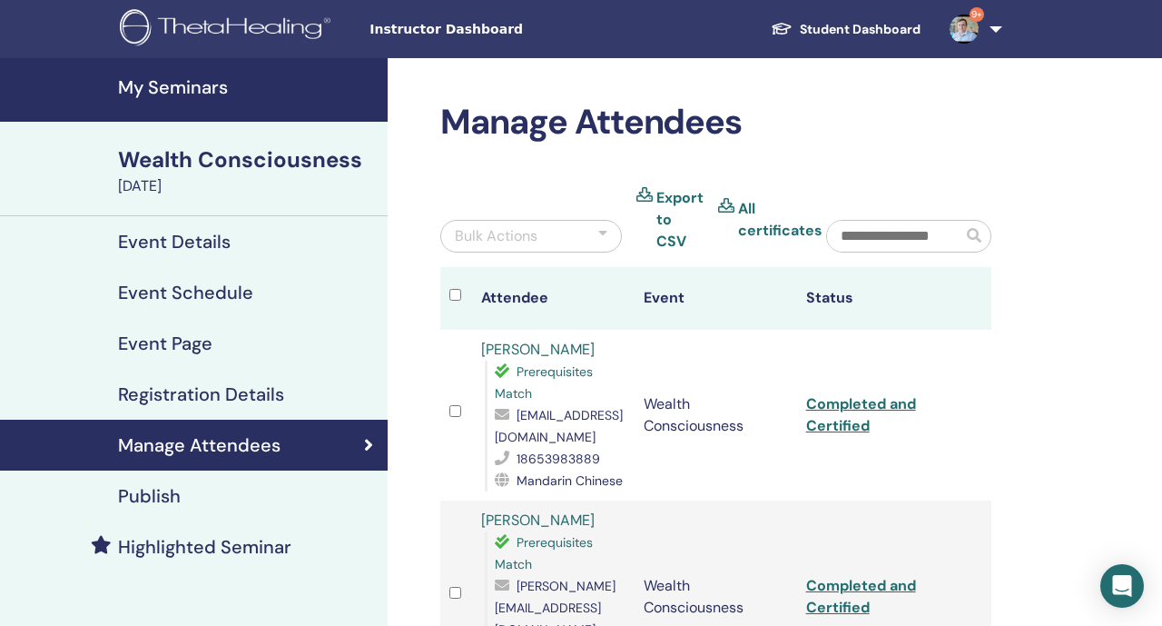
click at [730, 40] on link "9+" at bounding box center [972, 29] width 74 height 58
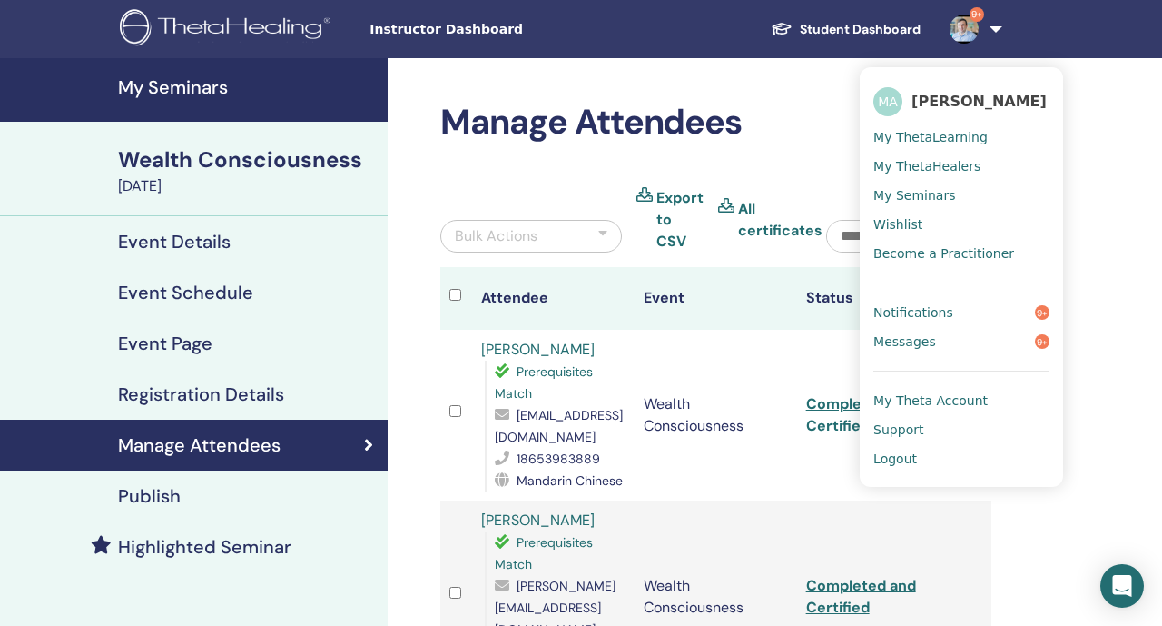
click at [730, 455] on span "Logout" at bounding box center [896, 458] width 44 height 16
